Goal: Check status

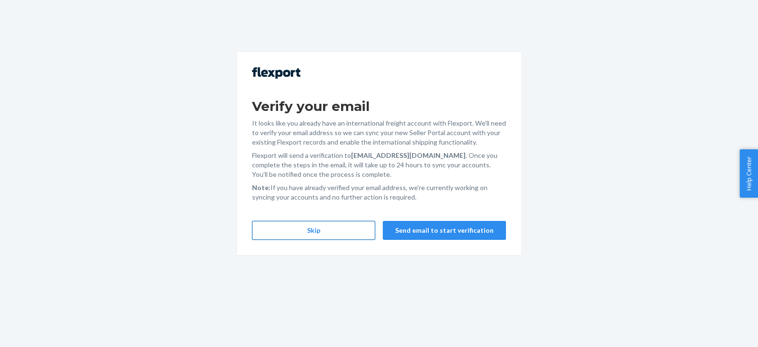
click at [314, 228] on button "Skip" at bounding box center [313, 230] width 123 height 19
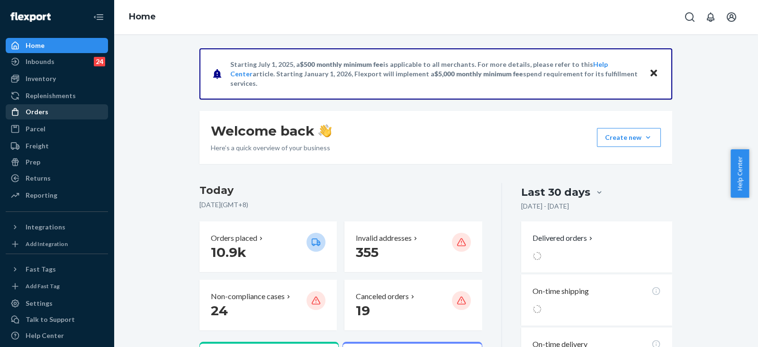
click at [51, 108] on div "Orders" at bounding box center [57, 111] width 100 height 13
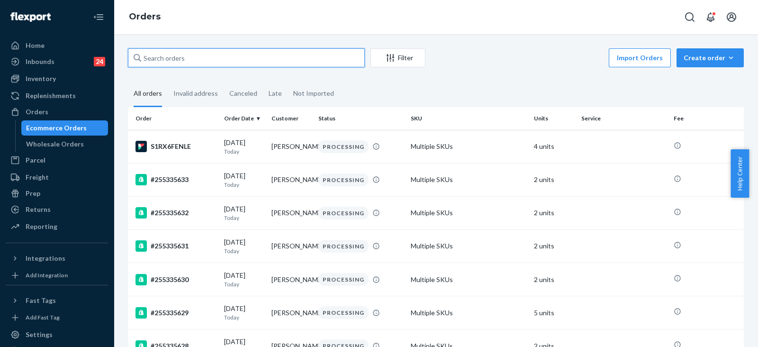
click at [191, 62] on input "text" at bounding box center [246, 57] width 237 height 19
paste input "#255221371"
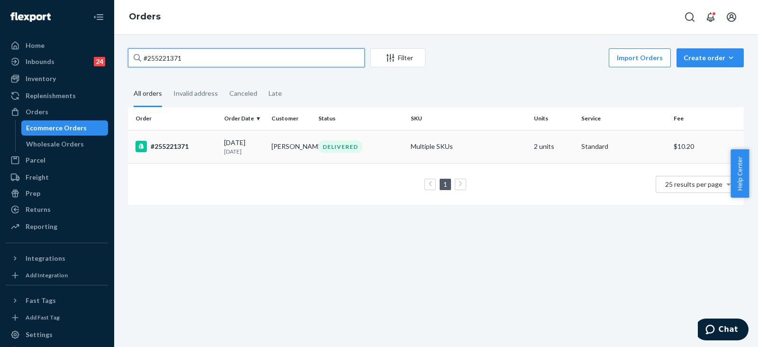
type input "#255221371"
click at [345, 158] on td "DELIVERED" at bounding box center [360, 146] width 92 height 33
